Goal: Task Accomplishment & Management: Manage account settings

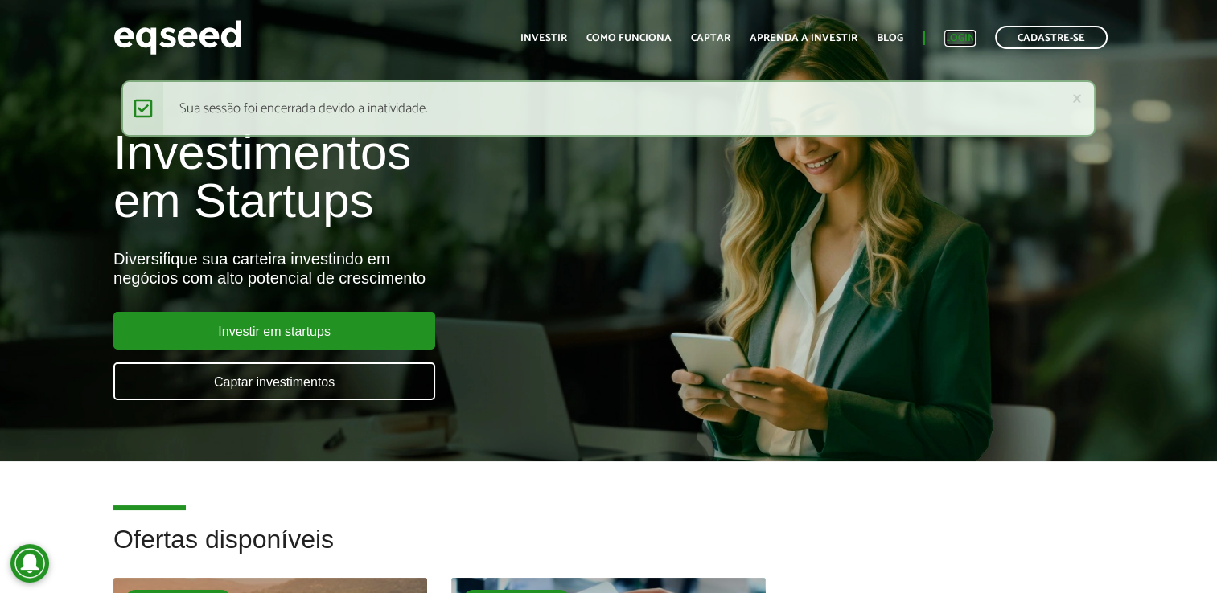
click at [970, 34] on link "Login" at bounding box center [959, 38] width 31 height 10
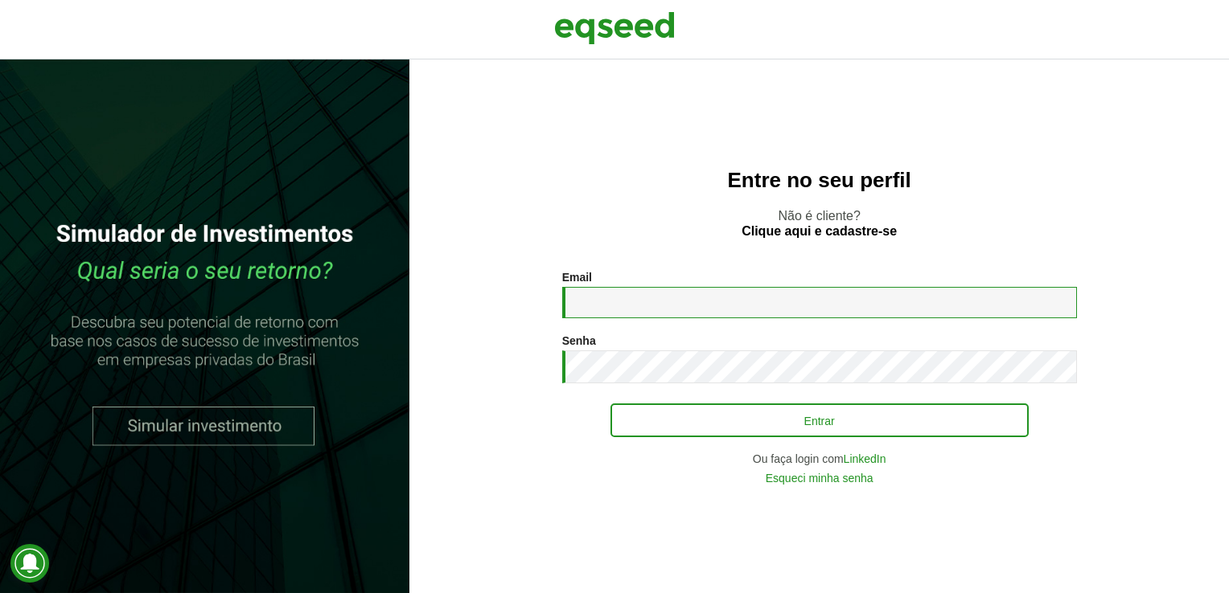
type input "**********"
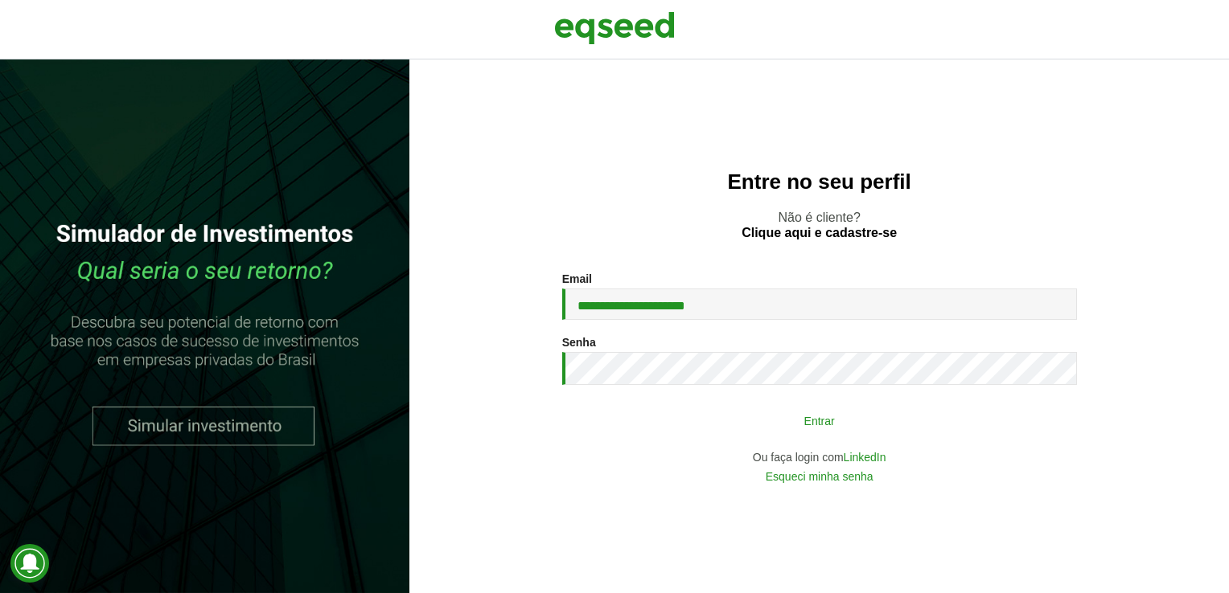
click at [819, 422] on button "Entrar" at bounding box center [819, 420] width 418 height 31
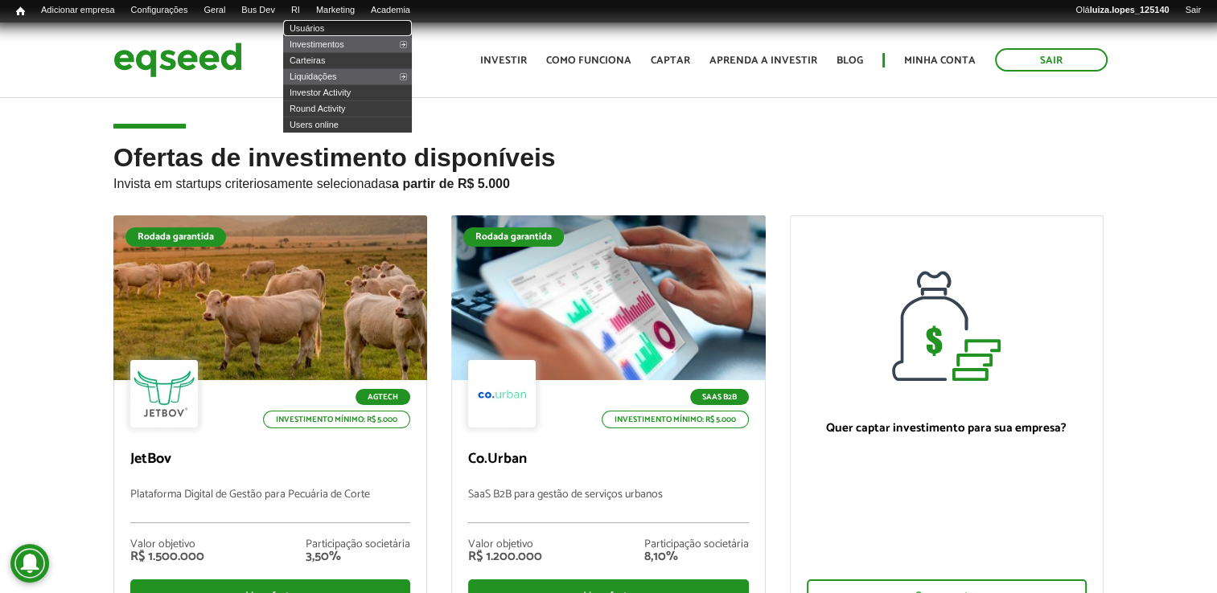
click at [325, 26] on link "Usuários" at bounding box center [347, 28] width 129 height 16
